Goal: Navigation & Orientation: Find specific page/section

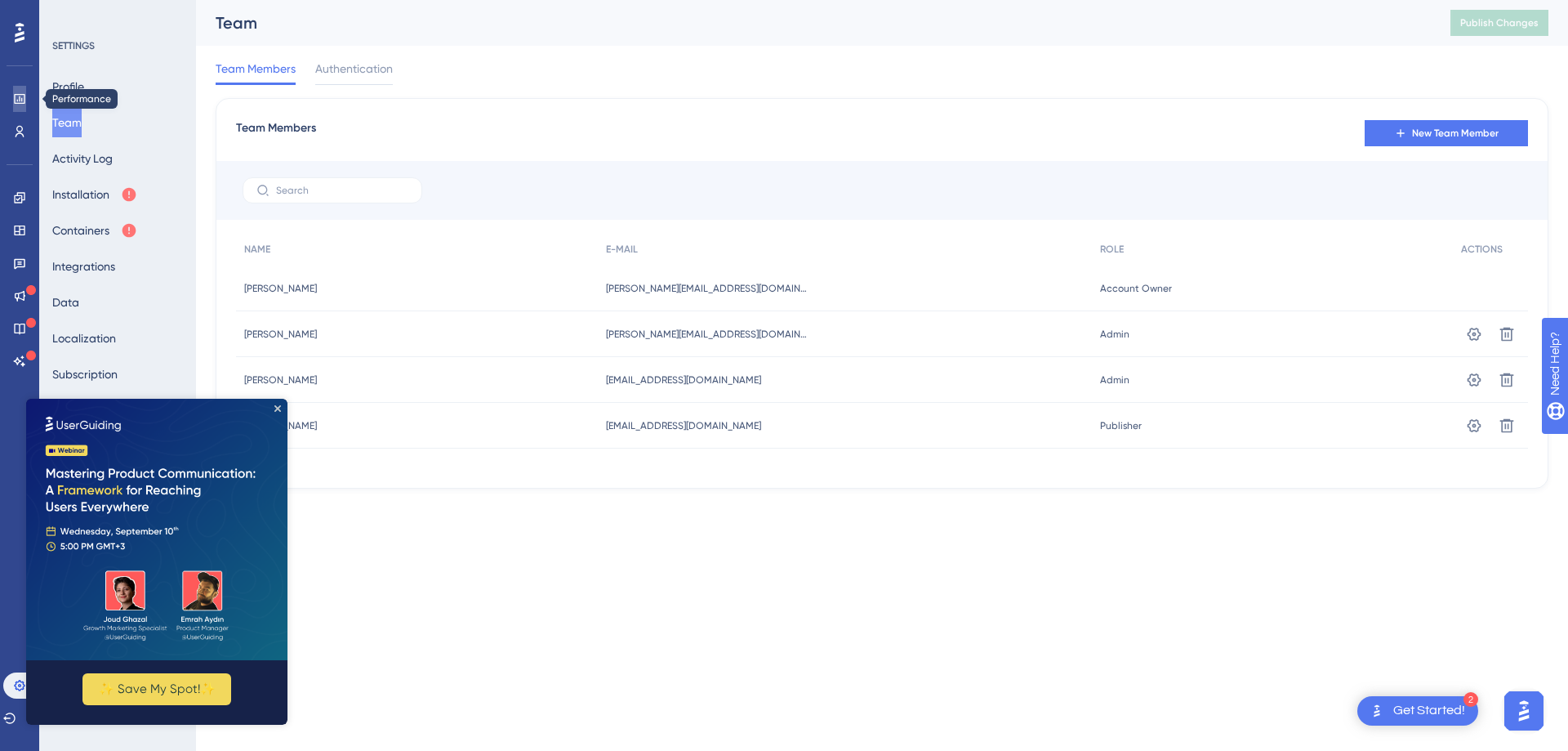
click at [13, 103] on link at bounding box center [19, 98] width 13 height 26
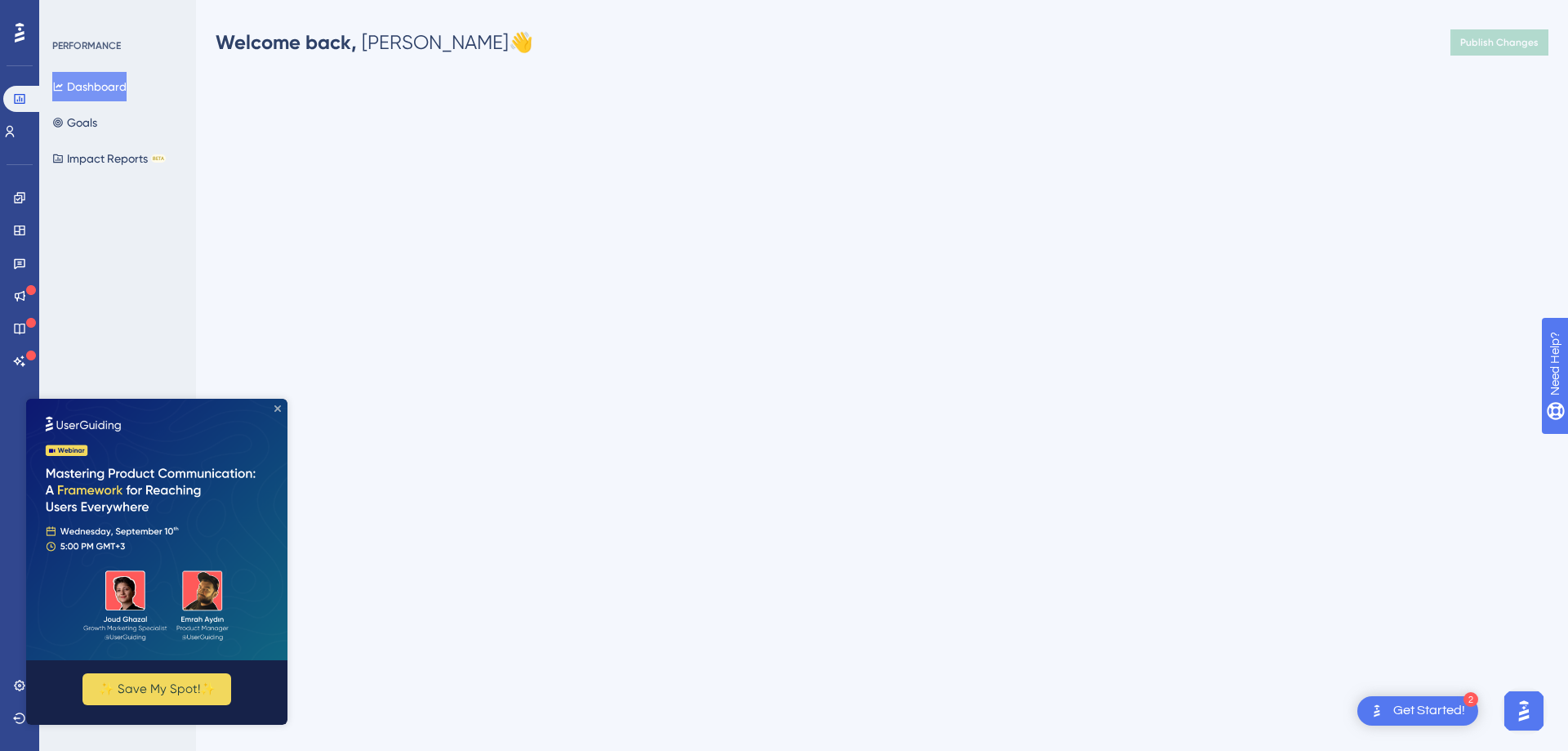
click at [276, 407] on icon "Close Preview" at bounding box center [278, 408] width 6 height 6
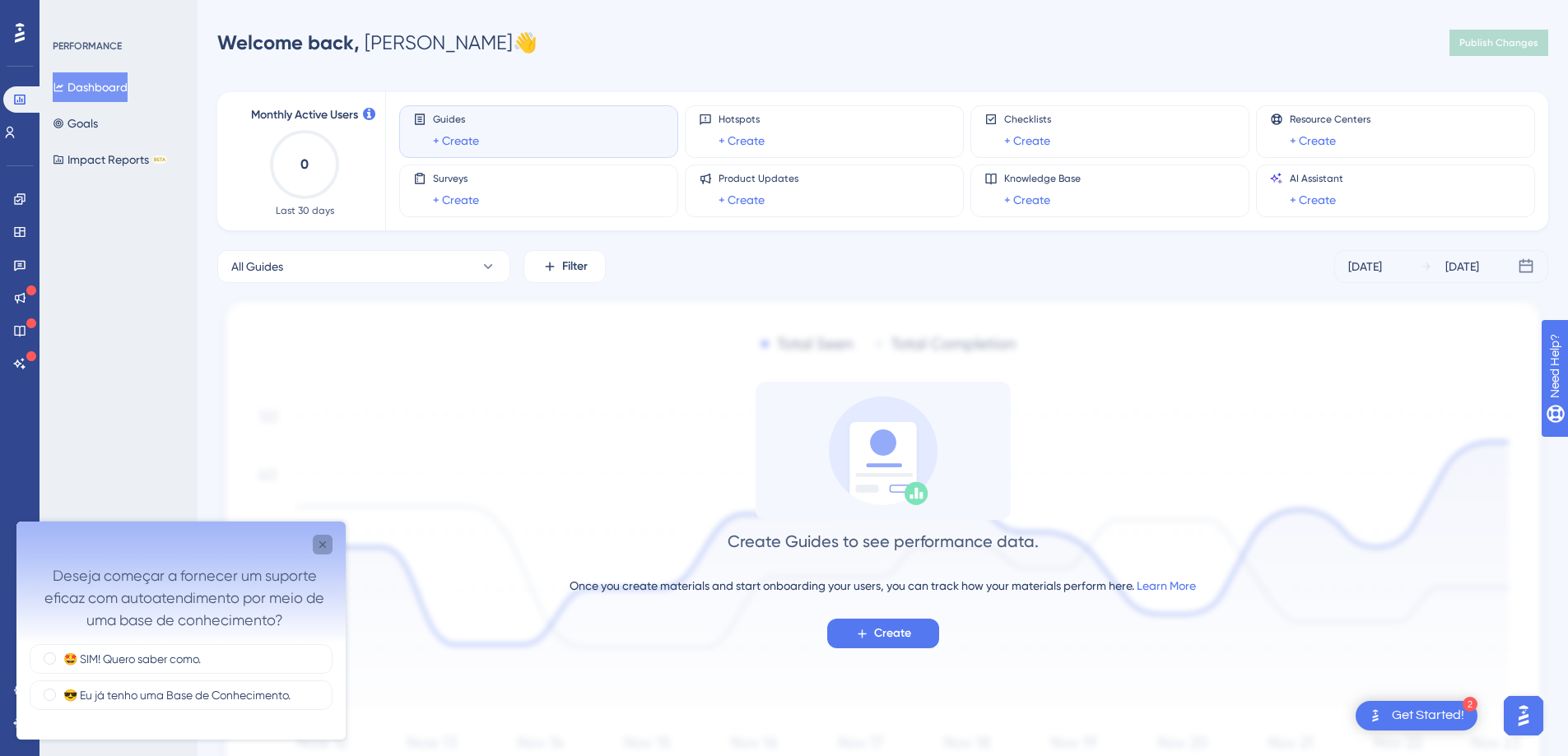
click at [315, 538] on div "Close survey" at bounding box center [323, 544] width 20 height 20
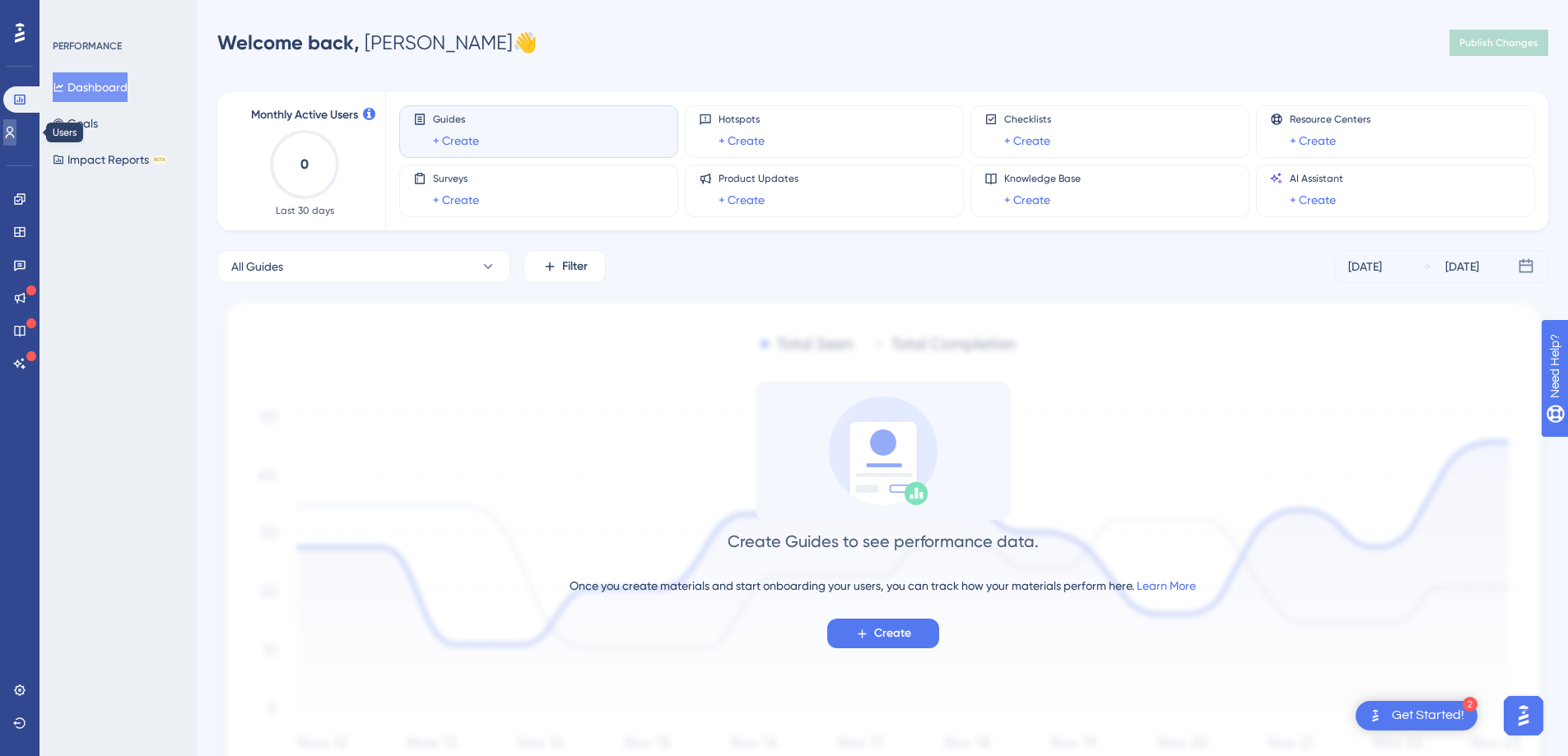
click at [17, 137] on icon at bounding box center [10, 132] width 13 height 13
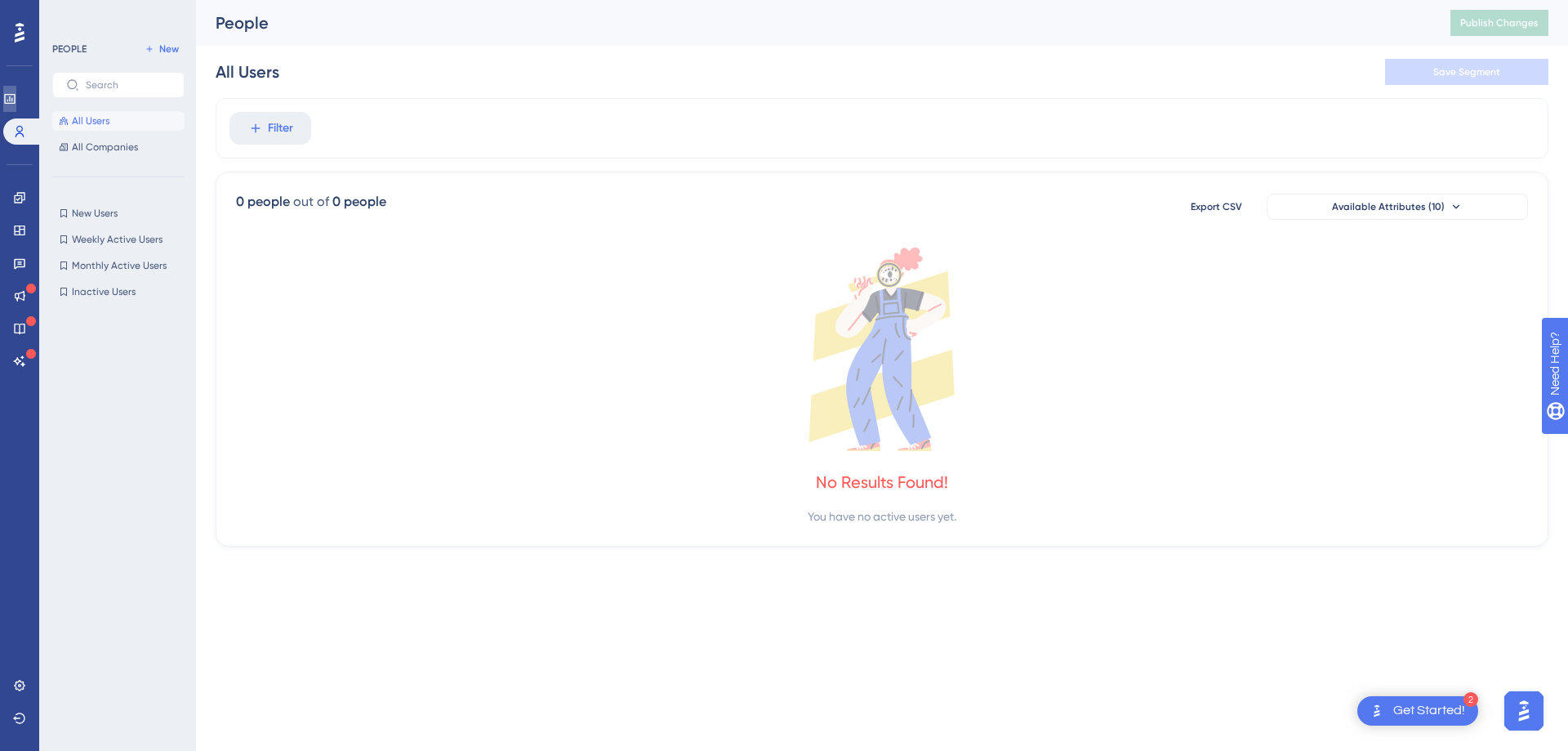
click at [16, 96] on icon at bounding box center [10, 98] width 13 height 13
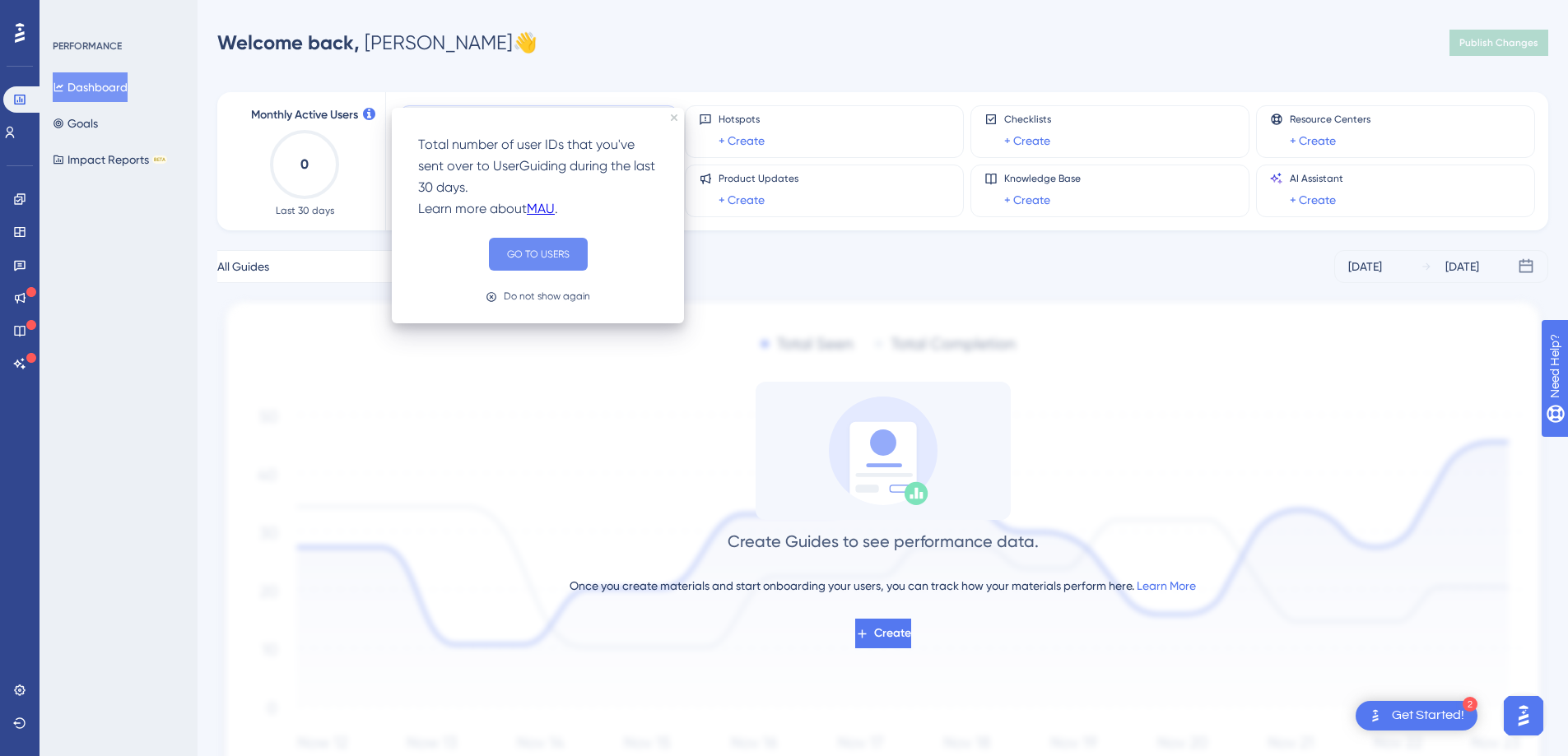
click at [530, 261] on button "GO TO USERS" at bounding box center [538, 254] width 99 height 33
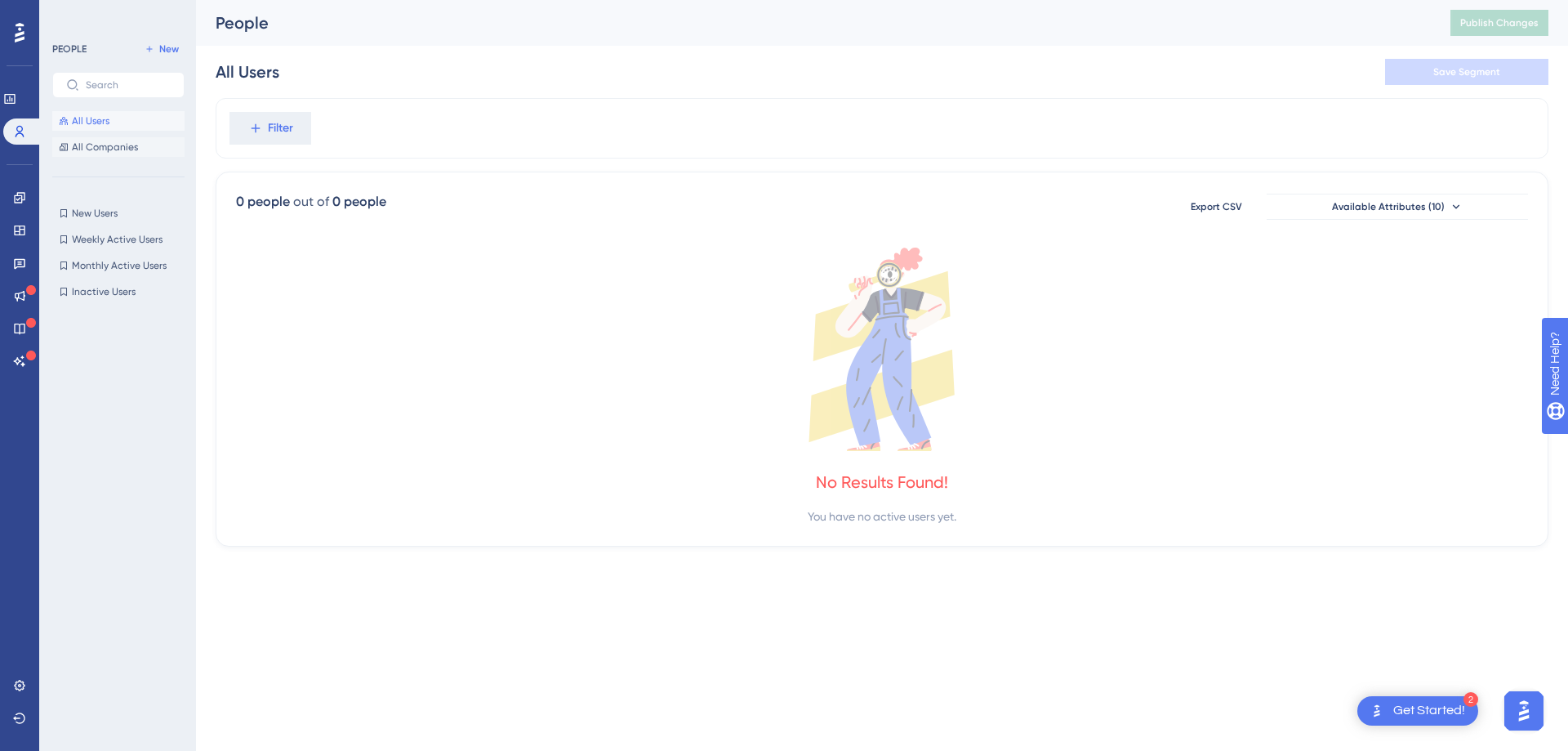
click at [125, 142] on span "All Companies" at bounding box center [105, 147] width 66 height 13
click at [116, 113] on button "All Users" at bounding box center [117, 121] width 132 height 20
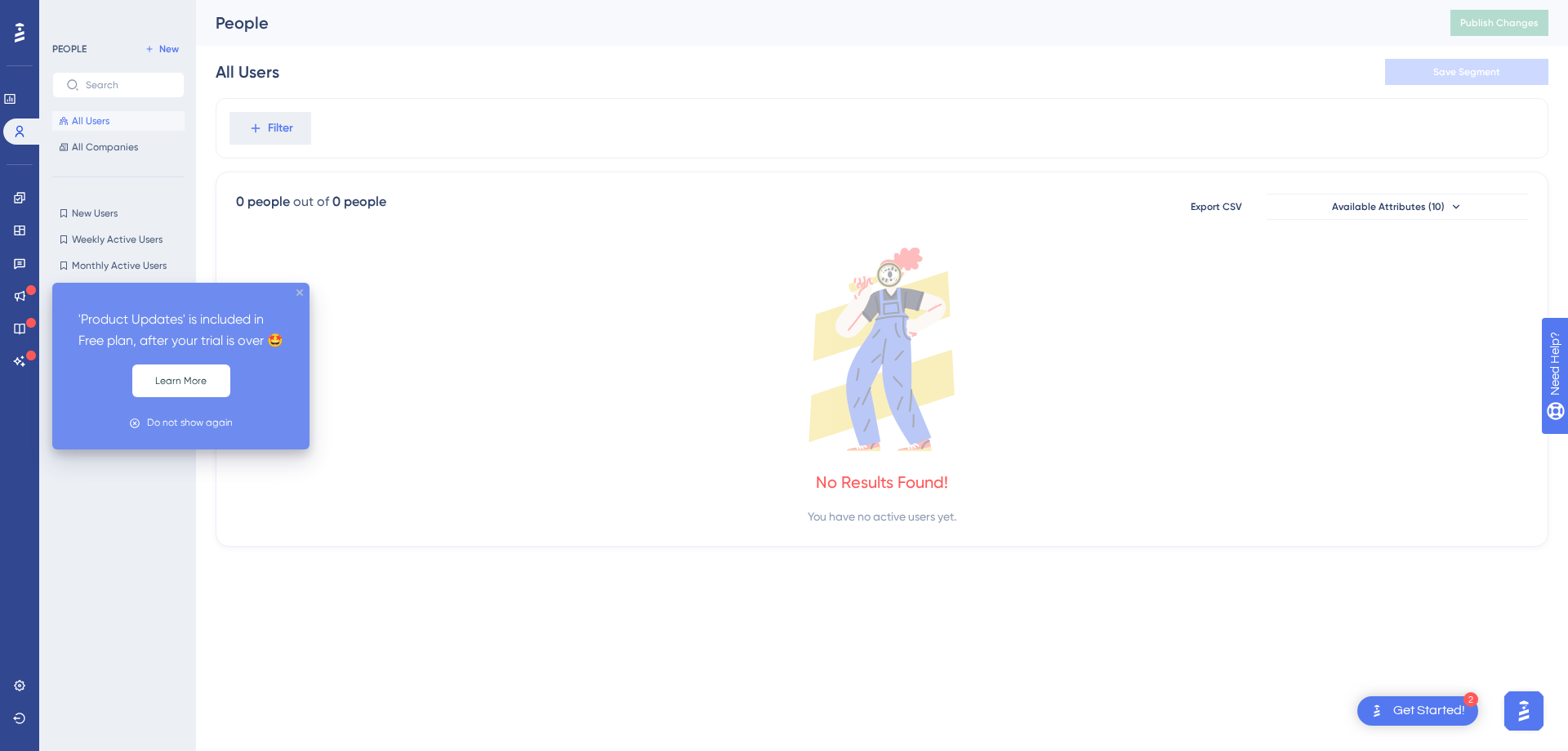
click at [298, 294] on icon "close tooltip" at bounding box center [299, 292] width 6 height 6
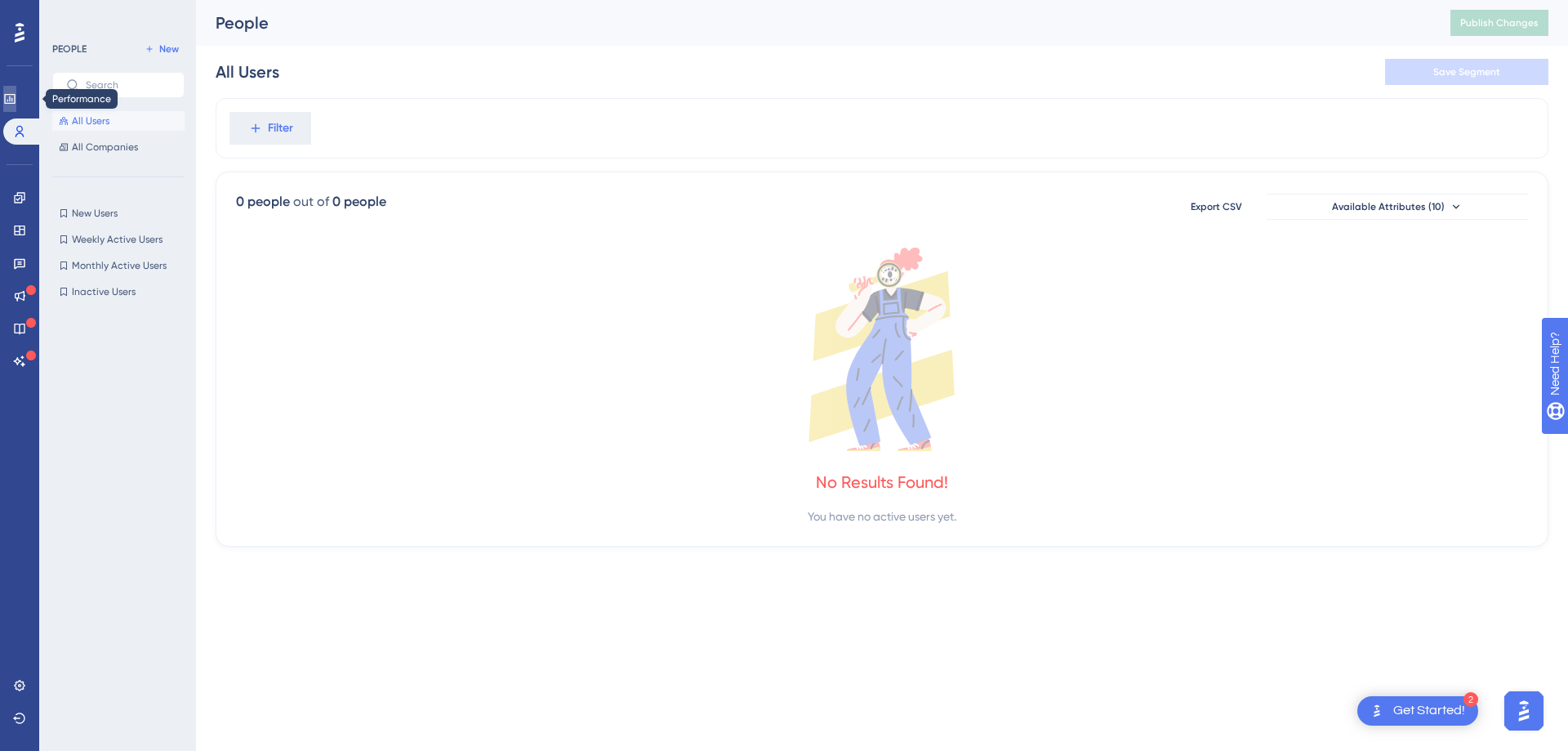
click at [16, 97] on link at bounding box center [10, 98] width 13 height 26
